Goal: Find specific page/section: Find specific page/section

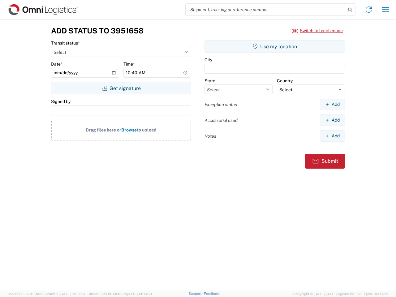
click at [266, 10] on input "search" at bounding box center [266, 10] width 160 height 12
click at [350, 10] on icon at bounding box center [350, 10] width 9 height 9
click at [369, 10] on icon at bounding box center [369, 10] width 10 height 10
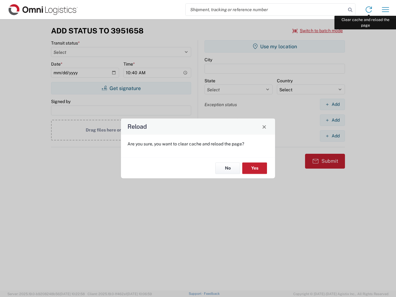
click at [386, 10] on div "Reload Are you sure, you want to clear cache and reload the page? No Yes" at bounding box center [198, 148] width 396 height 297
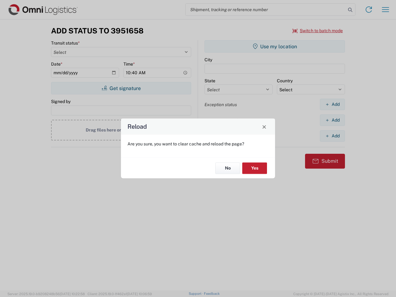
click at [318, 31] on div "Reload Are you sure, you want to clear cache and reload the page? No Yes" at bounding box center [198, 148] width 396 height 297
click at [121, 88] on div "Reload Are you sure, you want to clear cache and reload the page? No Yes" at bounding box center [198, 148] width 396 height 297
click at [275, 46] on div "Reload Are you sure, you want to clear cache and reload the page? No Yes" at bounding box center [198, 148] width 396 height 297
click at [333, 104] on div "Reload Are you sure, you want to clear cache and reload the page? No Yes" at bounding box center [198, 148] width 396 height 297
click at [333, 120] on div "Reload Are you sure, you want to clear cache and reload the page? No Yes" at bounding box center [198, 148] width 396 height 297
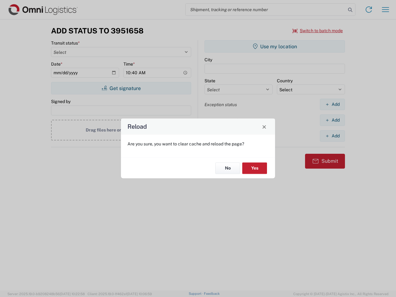
click at [333, 136] on div "Reload Are you sure, you want to clear cache and reload the page? No Yes" at bounding box center [198, 148] width 396 height 297
